Goal: Navigation & Orientation: Find specific page/section

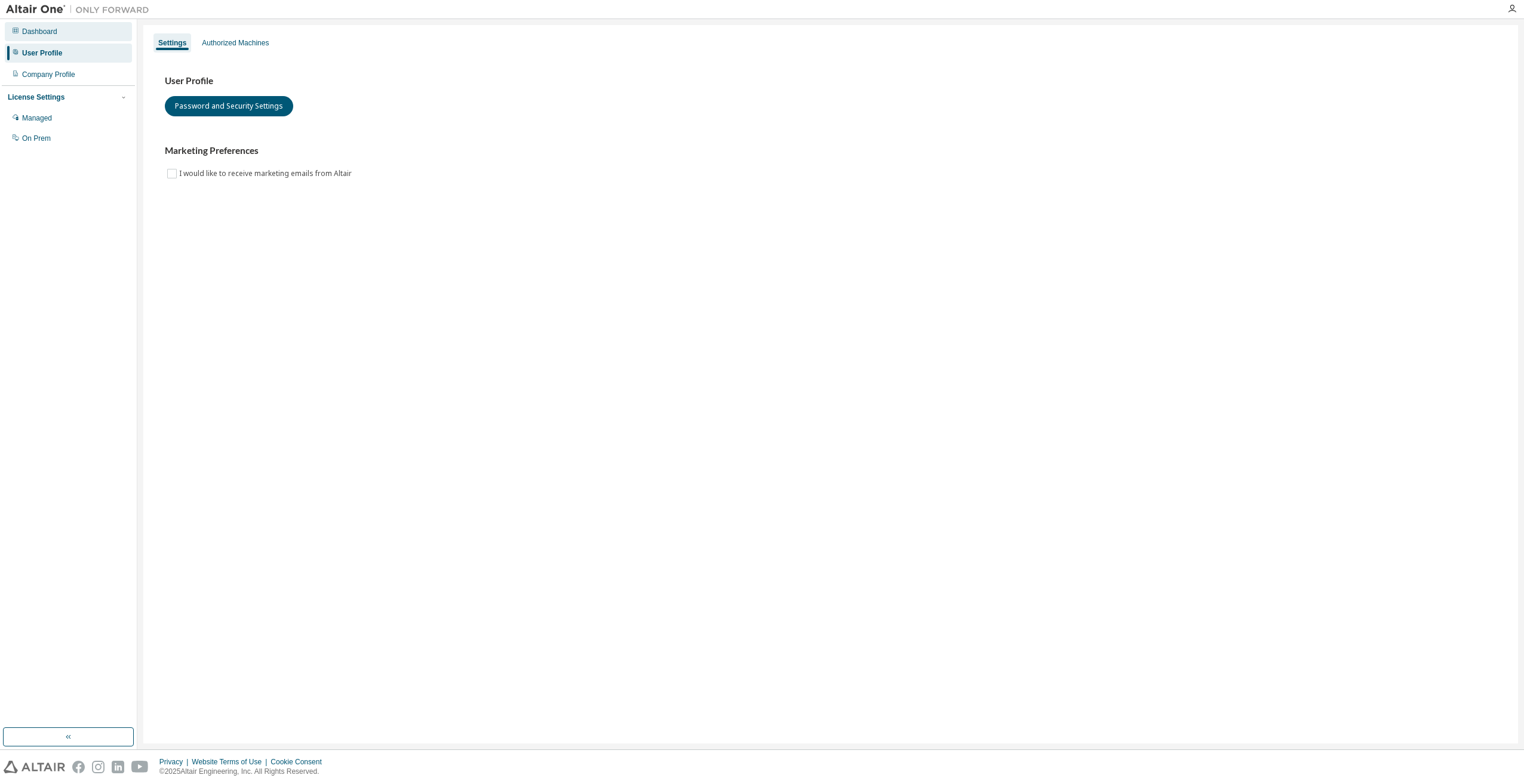
click at [56, 31] on div "Dashboard" at bounding box center [39, 31] width 35 height 9
